Goal: Task Accomplishment & Management: Manage account settings

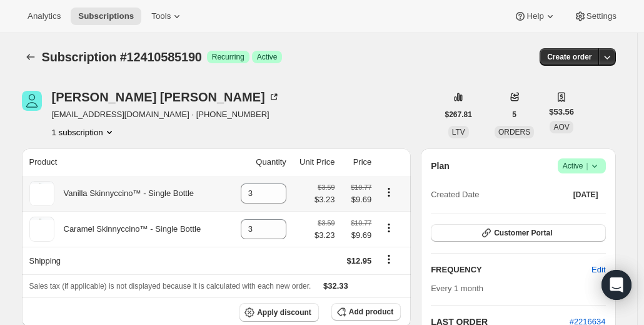
scroll to position [125, 0]
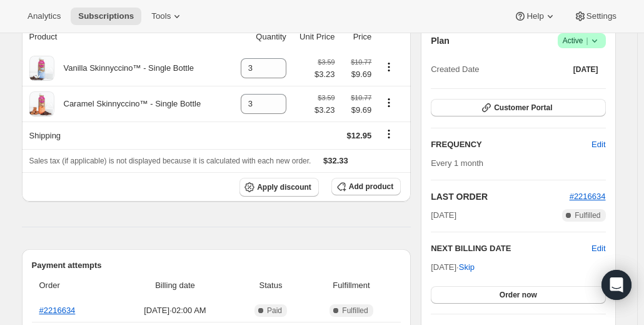
click at [597, 46] on icon at bounding box center [595, 40] width 13 height 13
click at [597, 87] on span "Cancel subscription" at bounding box center [580, 85] width 71 height 9
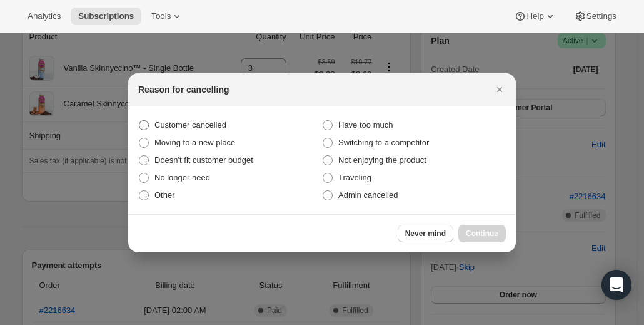
click at [218, 128] on span "Customer cancelled" at bounding box center [191, 124] width 72 height 9
click at [140, 121] on input "Customer cancelled" at bounding box center [139, 120] width 1 height 1
radio input "true"
click at [467, 228] on button "Continue" at bounding box center [483, 234] width 48 height 18
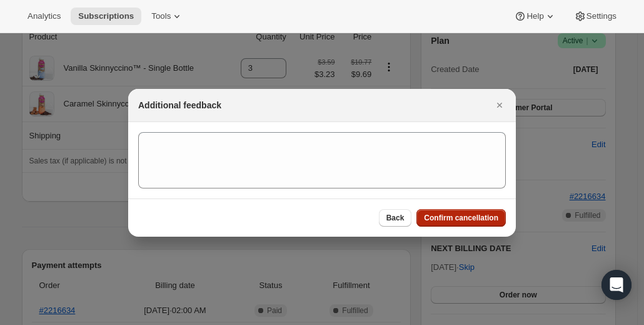
click at [442, 217] on span "Confirm cancellation" at bounding box center [461, 218] width 74 height 10
